Goal: Find specific page/section: Find specific page/section

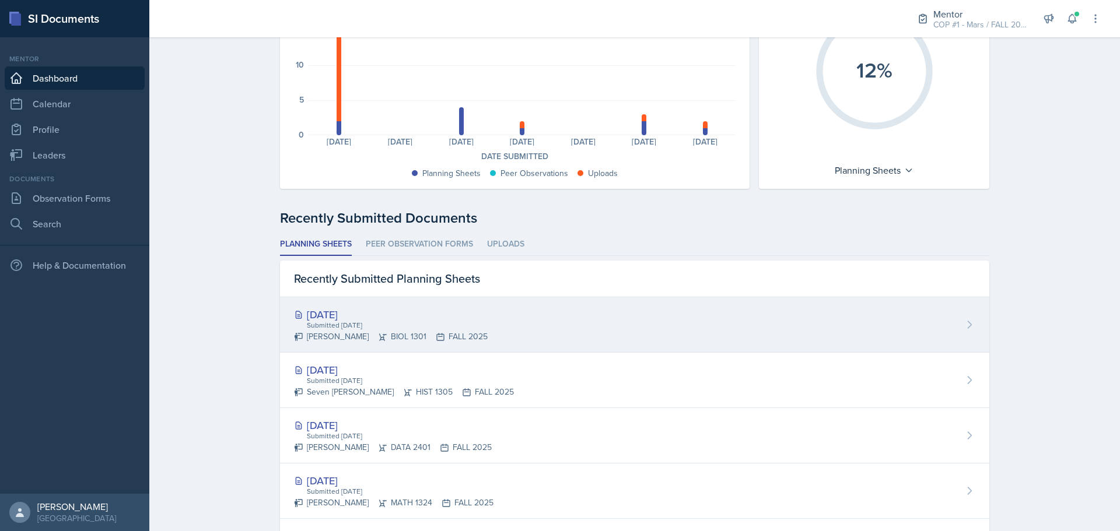
scroll to position [175, 0]
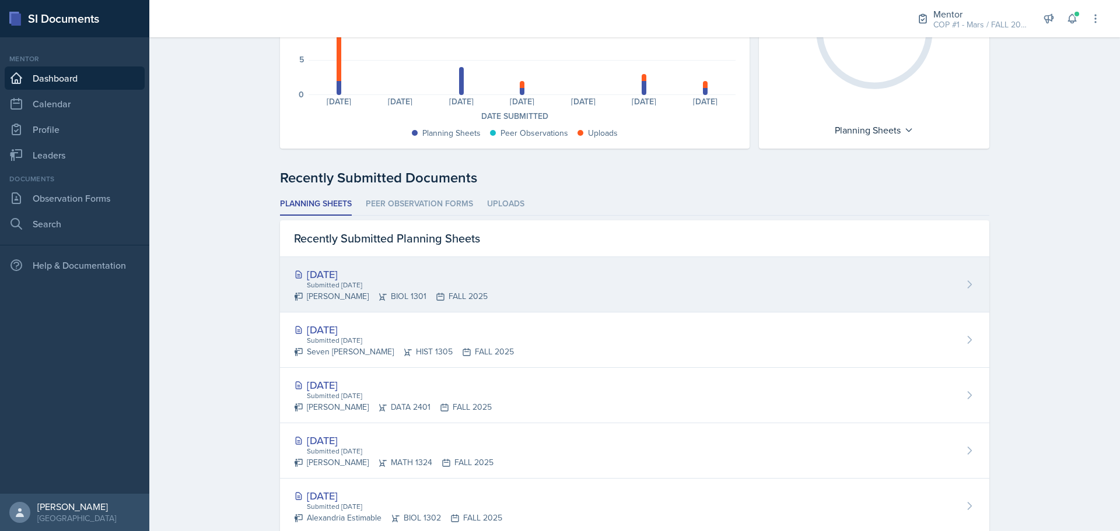
click at [355, 271] on div "[DATE]" at bounding box center [391, 275] width 194 height 16
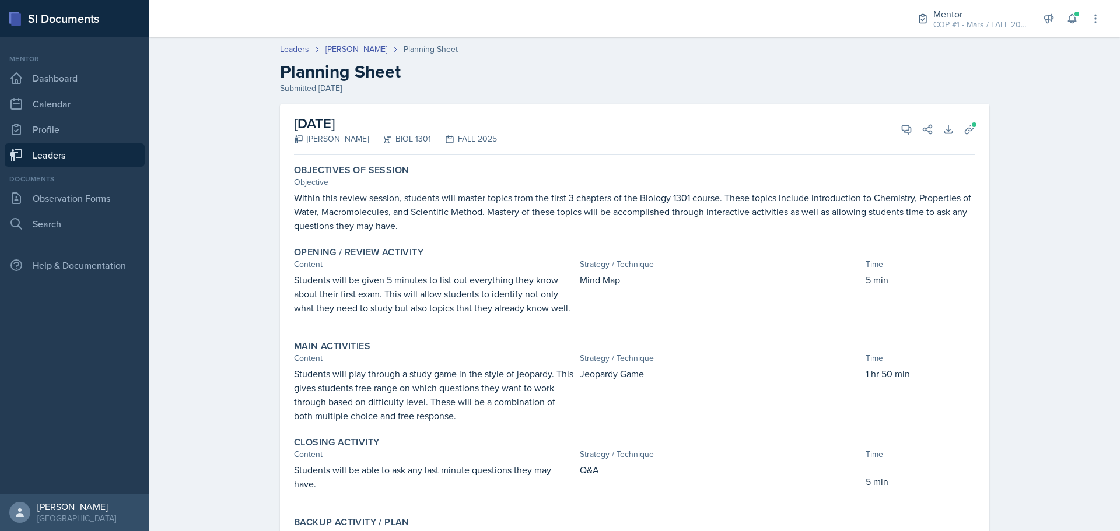
click at [95, 159] on link "Leaders" at bounding box center [75, 155] width 140 height 23
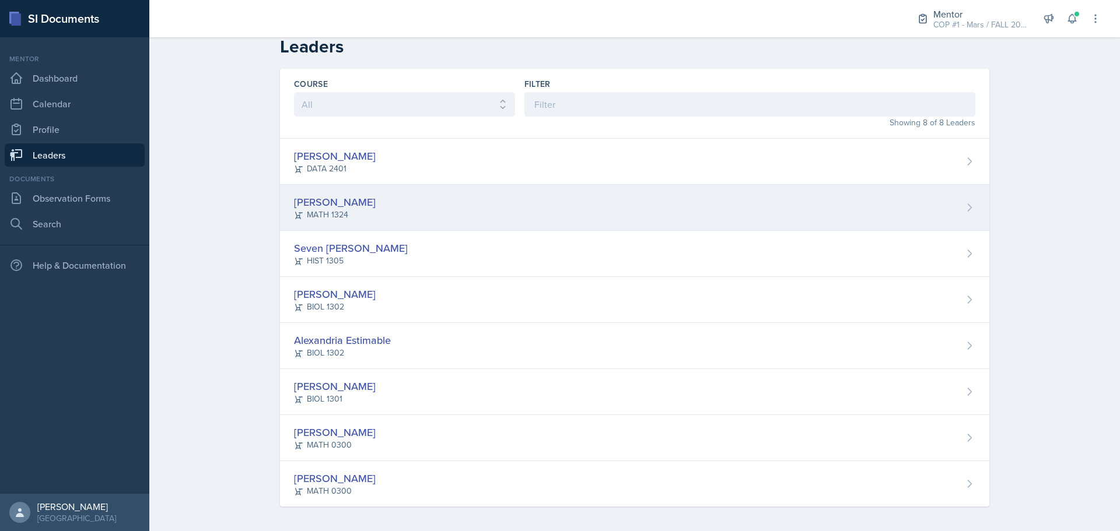
scroll to position [16, 0]
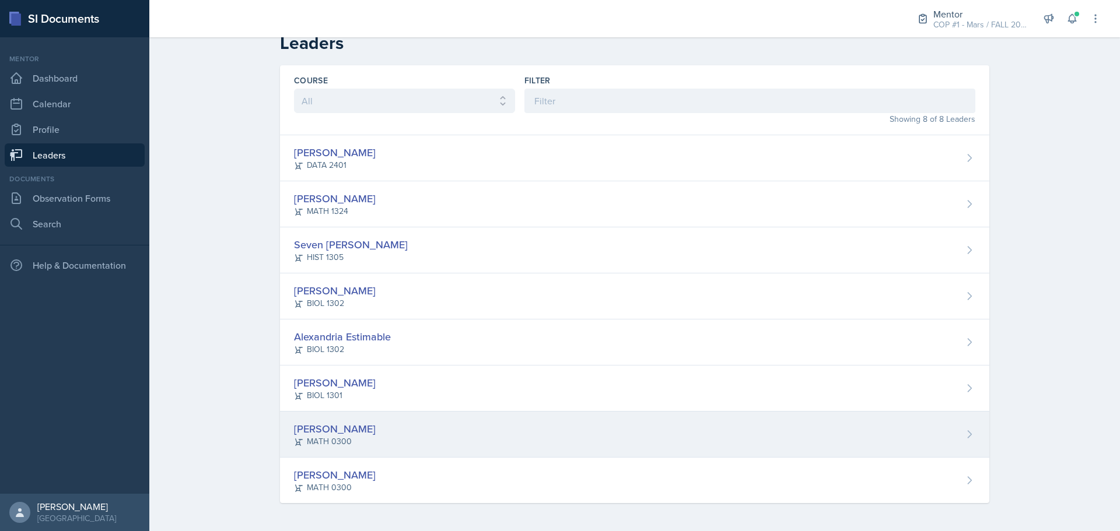
click at [352, 428] on div "[PERSON_NAME]" at bounding box center [335, 429] width 82 height 16
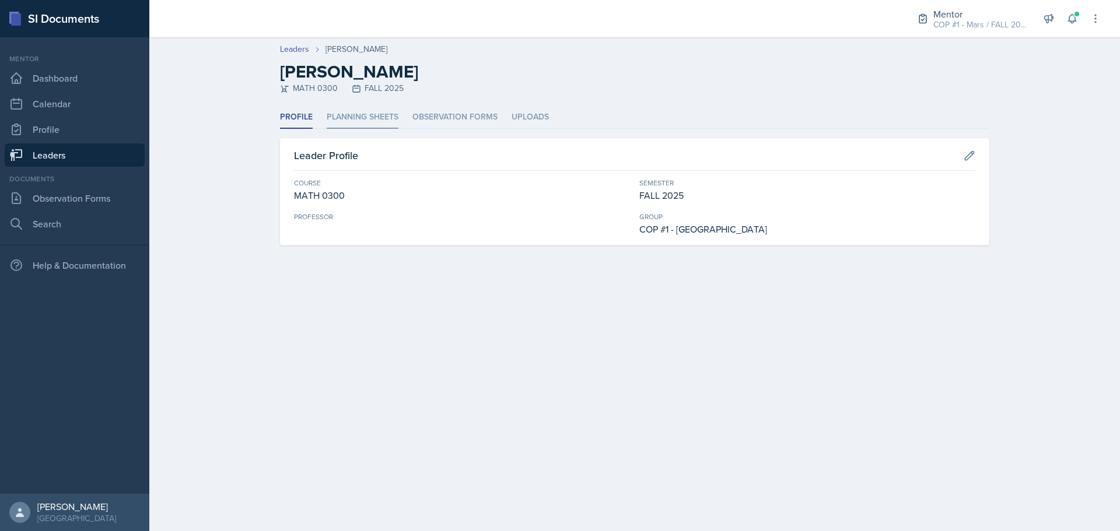
click at [366, 122] on li "Planning Sheets" at bounding box center [363, 117] width 72 height 23
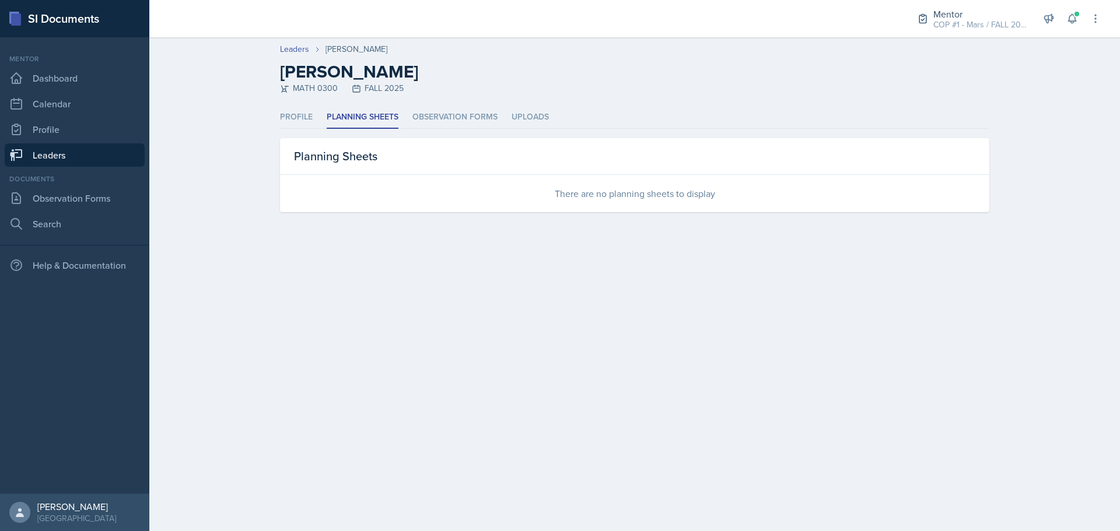
click at [111, 156] on link "Leaders" at bounding box center [75, 155] width 140 height 23
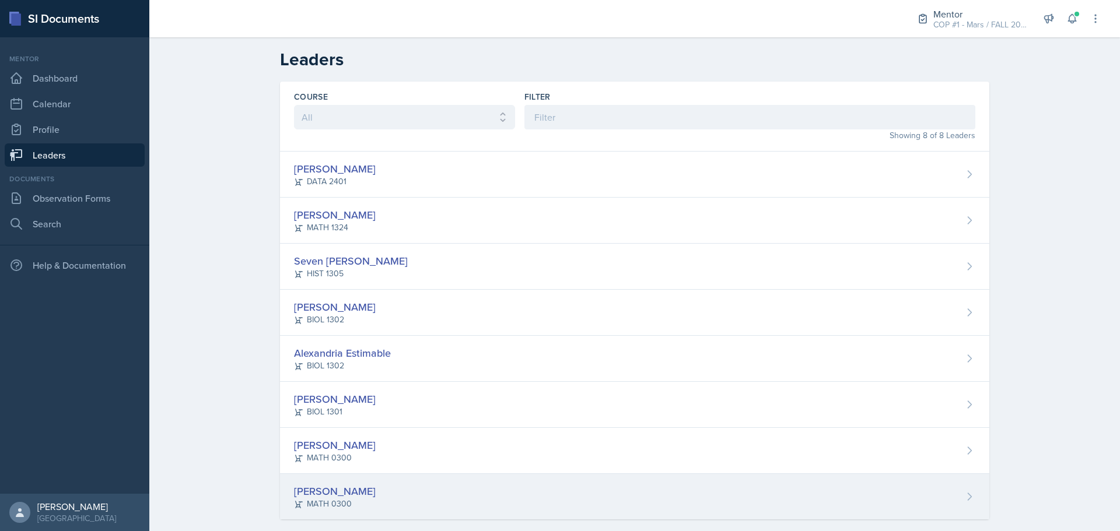
scroll to position [16, 0]
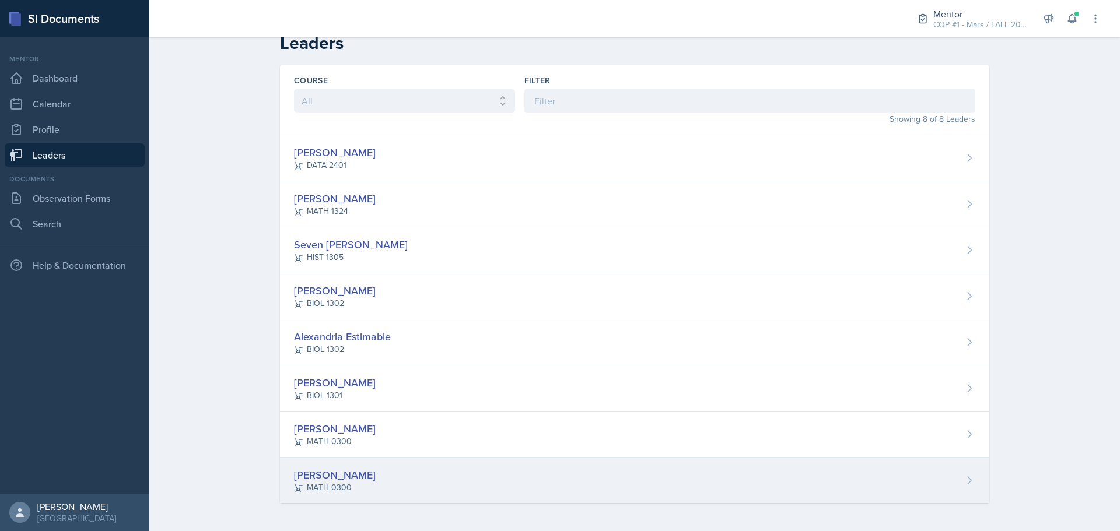
click at [351, 480] on div "[PERSON_NAME]" at bounding box center [335, 475] width 82 height 16
